Goal: Task Accomplishment & Management: Manage account settings

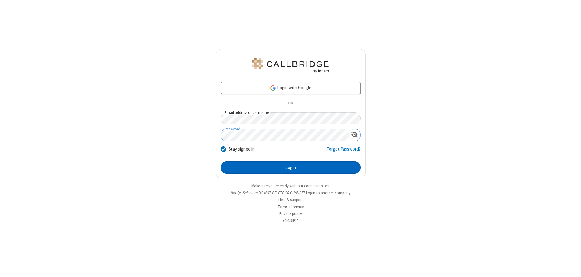
click at [290, 168] on button "Login" at bounding box center [291, 168] width 140 height 12
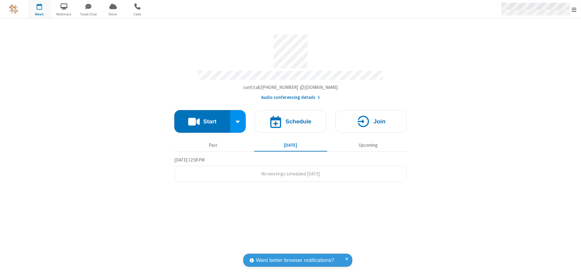
click at [574, 9] on span "Open menu" at bounding box center [573, 10] width 5 height 6
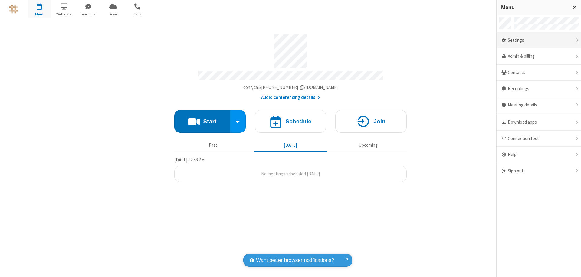
click at [539, 40] on div "Settings" at bounding box center [538, 40] width 84 height 16
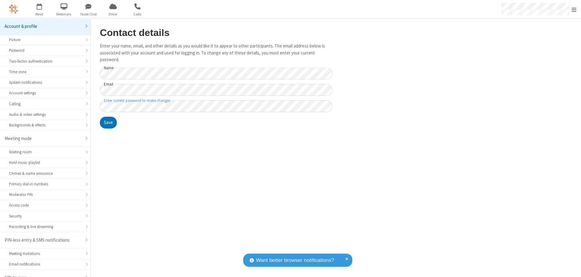
scroll to position [8, 0]
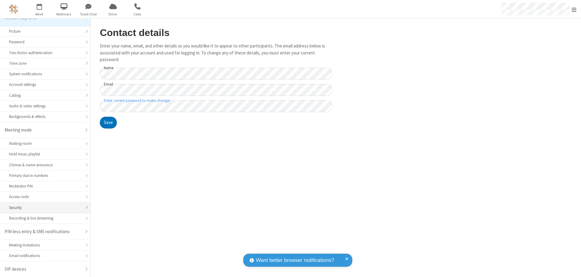
click at [43, 208] on div "Security" at bounding box center [45, 208] width 72 height 6
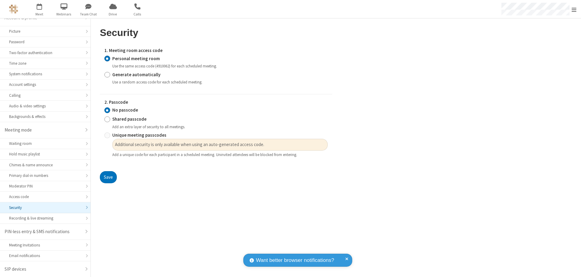
click at [107, 74] on input "Generate automatically" at bounding box center [107, 74] width 6 height 6
radio input "true"
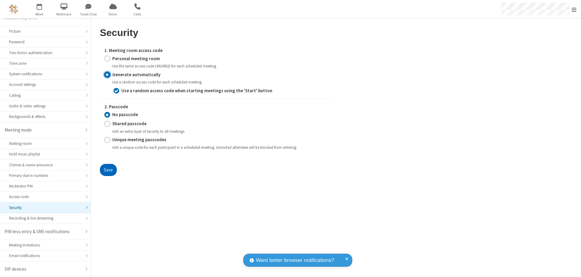
click at [108, 170] on button "Save" at bounding box center [108, 170] width 17 height 12
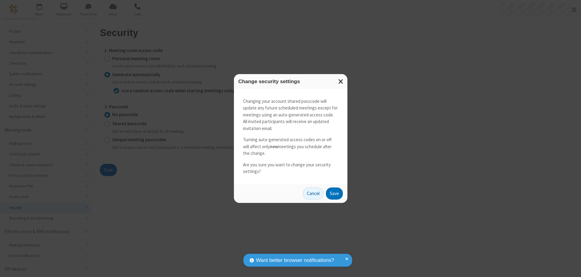
click at [334, 193] on button "Save" at bounding box center [334, 194] width 17 height 12
